Goal: Information Seeking & Learning: Learn about a topic

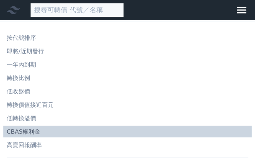
click at [65, 16] on input at bounding box center [77, 10] width 94 height 14
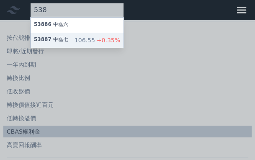
type input "538"
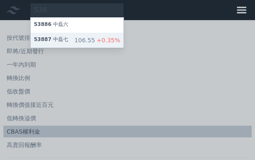
click at [78, 44] on div "53887 中磊七 106.55 +0.35%" at bounding box center [77, 40] width 93 height 15
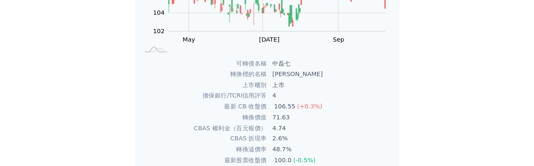
scroll to position [168, 0]
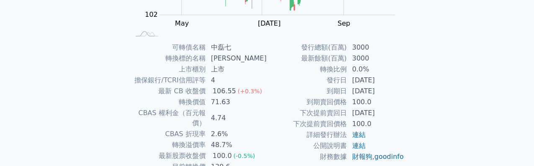
drag, startPoint x: 352, startPoint y: 113, endPoint x: 403, endPoint y: 111, distance: 50.8
click at [255, 111] on td "[DATE]" at bounding box center [376, 112] width 57 height 11
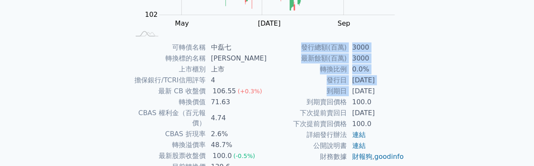
drag, startPoint x: 353, startPoint y: 88, endPoint x: 407, endPoint y: 91, distance: 54.5
click at [255, 91] on div "可轉債名稱 中磊七 轉換標的名稱 中磊 上市櫃別 上市 擔保銀行/TCRI信用評等 4 最新 CB 收盤價 106.55 (+0.3%) 轉換價值 71.63…" at bounding box center [267, 118] width 295 height 152
click at [255, 116] on div "可轉債列表 財務數據 可轉債列表 財務數據 登入／註冊 登入／註冊 可轉債列表 › 53887 中磊七 53887 中磊七 可轉債詳細資訊 Zoom Out …" at bounding box center [267, 31] width 534 height 398
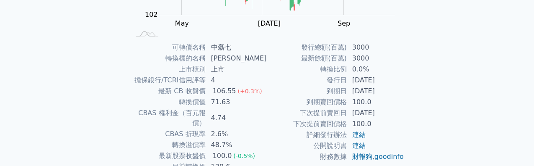
drag, startPoint x: 352, startPoint y: 91, endPoint x: 396, endPoint y: 91, distance: 43.6
click at [255, 91] on td "[DATE]" at bounding box center [376, 91] width 57 height 11
click at [255, 101] on div "可轉債列表 › 53887 中磊七 53887 中磊七 可轉債詳細資訊 Zoom Out 102 98 100 102 104 106 108 110 112…" at bounding box center [267, 41] width 322 height 378
drag, startPoint x: 403, startPoint y: 114, endPoint x: 347, endPoint y: 117, distance: 55.8
click at [255, 117] on tr "下次提前賣回日 [DATE]" at bounding box center [335, 112] width 137 height 11
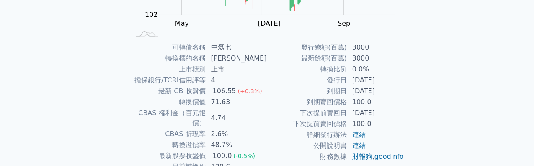
scroll to position [210, 0]
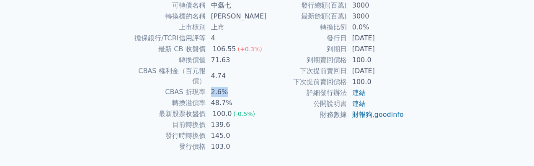
drag, startPoint x: 216, startPoint y: 82, endPoint x: 236, endPoint y: 84, distance: 20.6
click at [236, 86] on td "2.6%" at bounding box center [236, 91] width 61 height 11
click at [255, 86] on td "2.6%" at bounding box center [236, 91] width 61 height 11
drag, startPoint x: 217, startPoint y: 80, endPoint x: 241, endPoint y: 87, distance: 24.8
click at [241, 87] on td "2.6%" at bounding box center [236, 91] width 61 height 11
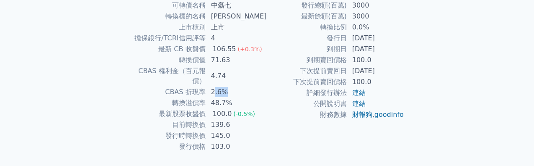
click at [235, 86] on td "2.6%" at bounding box center [236, 91] width 61 height 11
drag, startPoint x: 212, startPoint y: 83, endPoint x: 228, endPoint y: 85, distance: 16.5
click at [228, 86] on td "2.6%" at bounding box center [236, 91] width 61 height 11
click at [255, 89] on td "詳細發行辦法" at bounding box center [307, 92] width 80 height 11
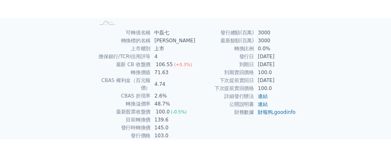
scroll to position [168, 0]
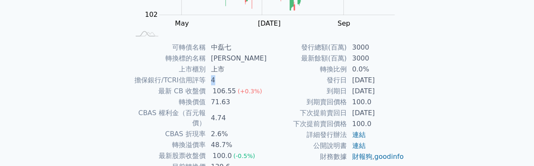
click at [218, 79] on td "4" at bounding box center [236, 80] width 61 height 11
click at [255, 83] on td "4" at bounding box center [236, 80] width 61 height 11
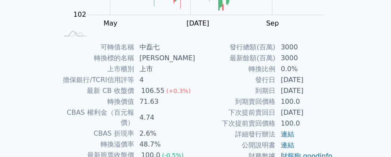
scroll to position [0, 0]
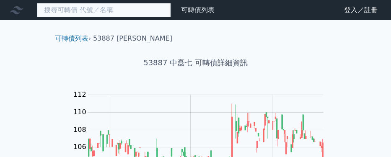
click at [132, 15] on input at bounding box center [104, 10] width 134 height 14
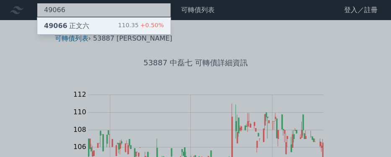
type input "49066"
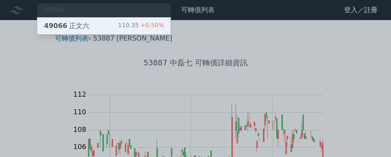
click at [135, 28] on div "110.35 +0.50%" at bounding box center [141, 26] width 46 height 10
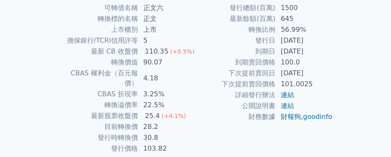
scroll to position [231, 0]
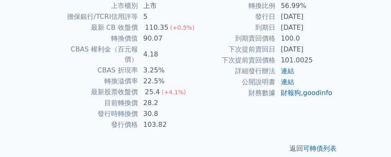
click at [70, 76] on td "轉換溢價率" at bounding box center [98, 81] width 80 height 11
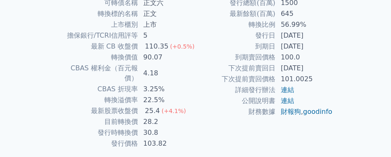
scroll to position [211, 0]
